Goal: Register for event/course

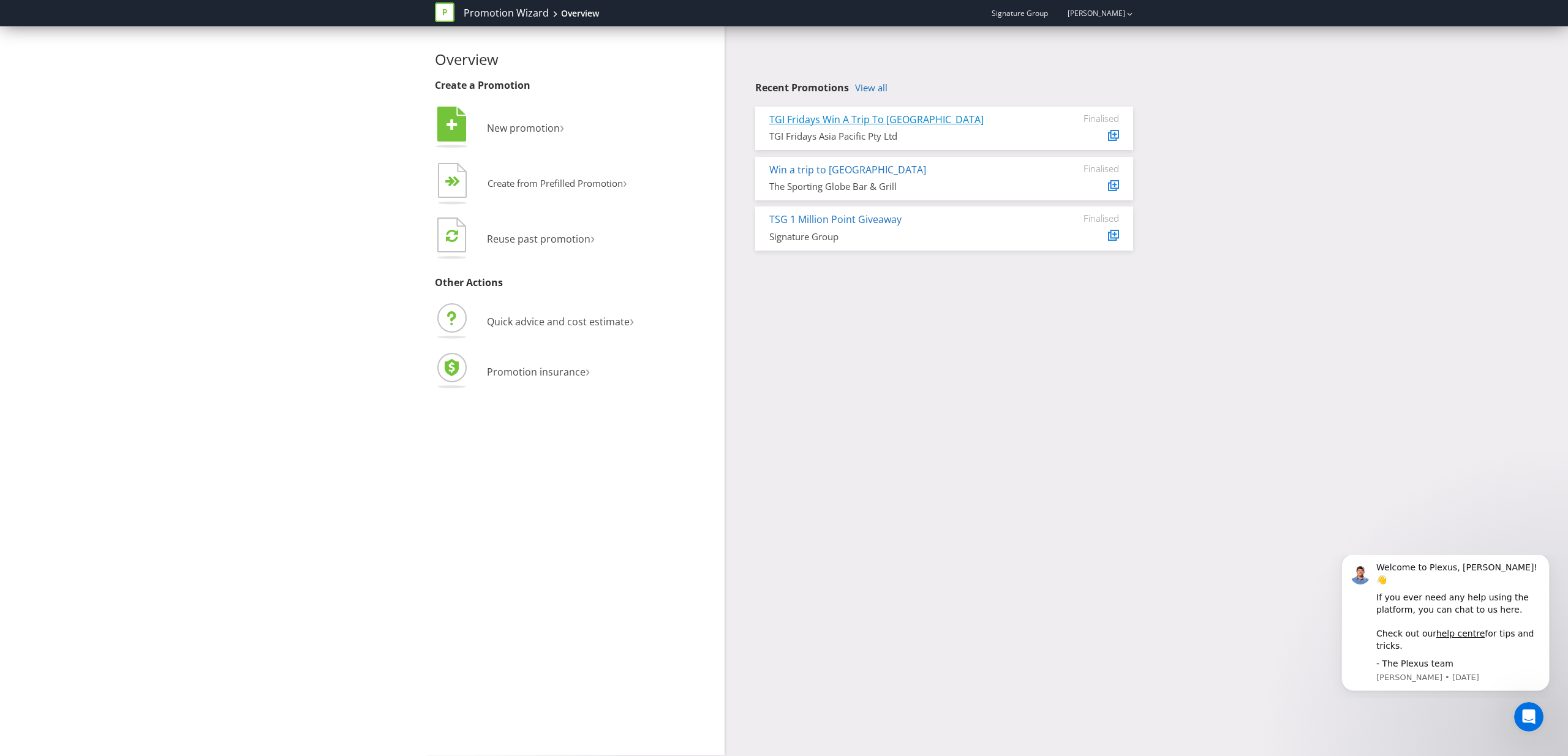
click at [886, 116] on link "TGI Fridays Win A Trip To [GEOGRAPHIC_DATA]" at bounding box center [876, 119] width 214 height 13
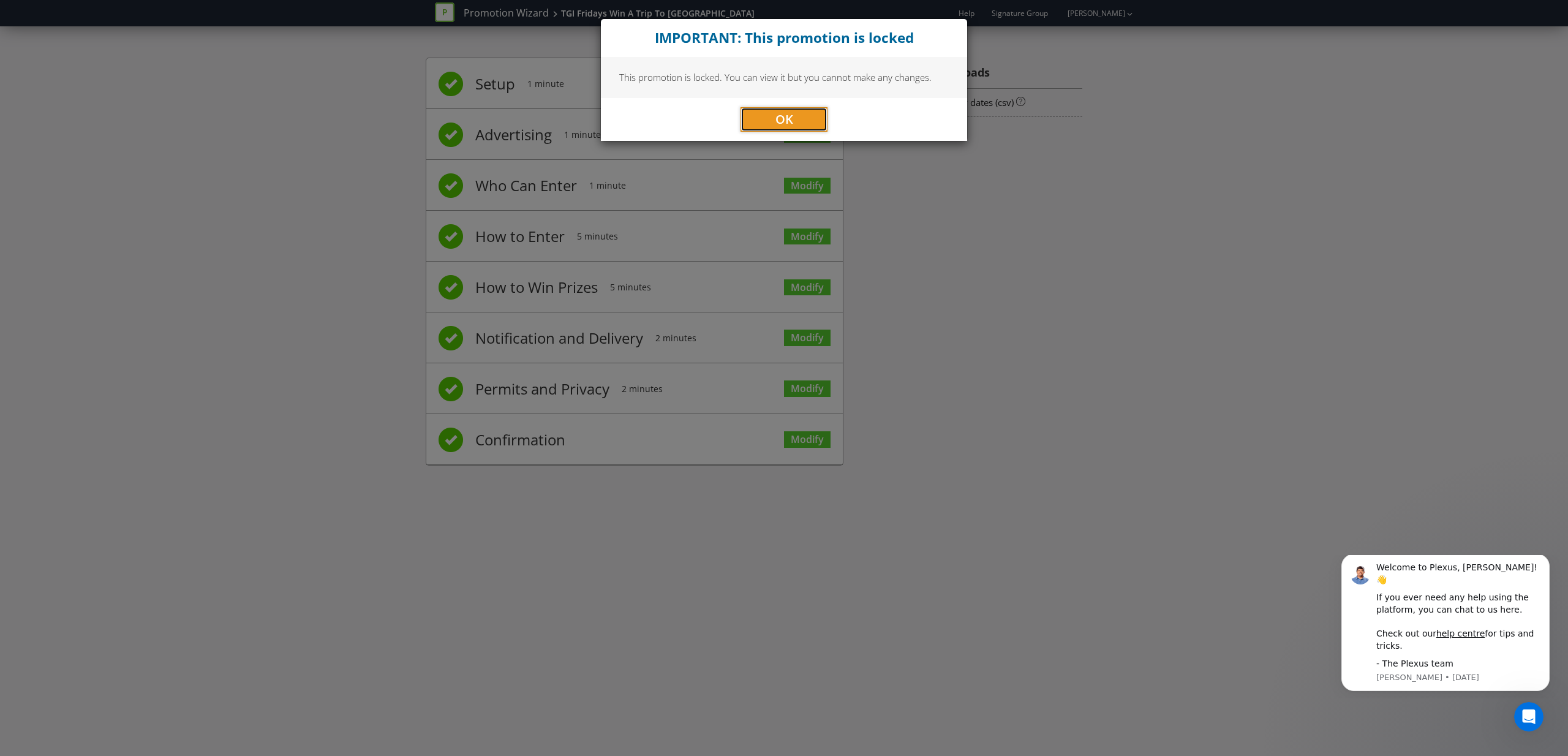
click at [810, 113] on button "OK" at bounding box center [784, 119] width 87 height 25
